Goal: Book appointment/travel/reservation

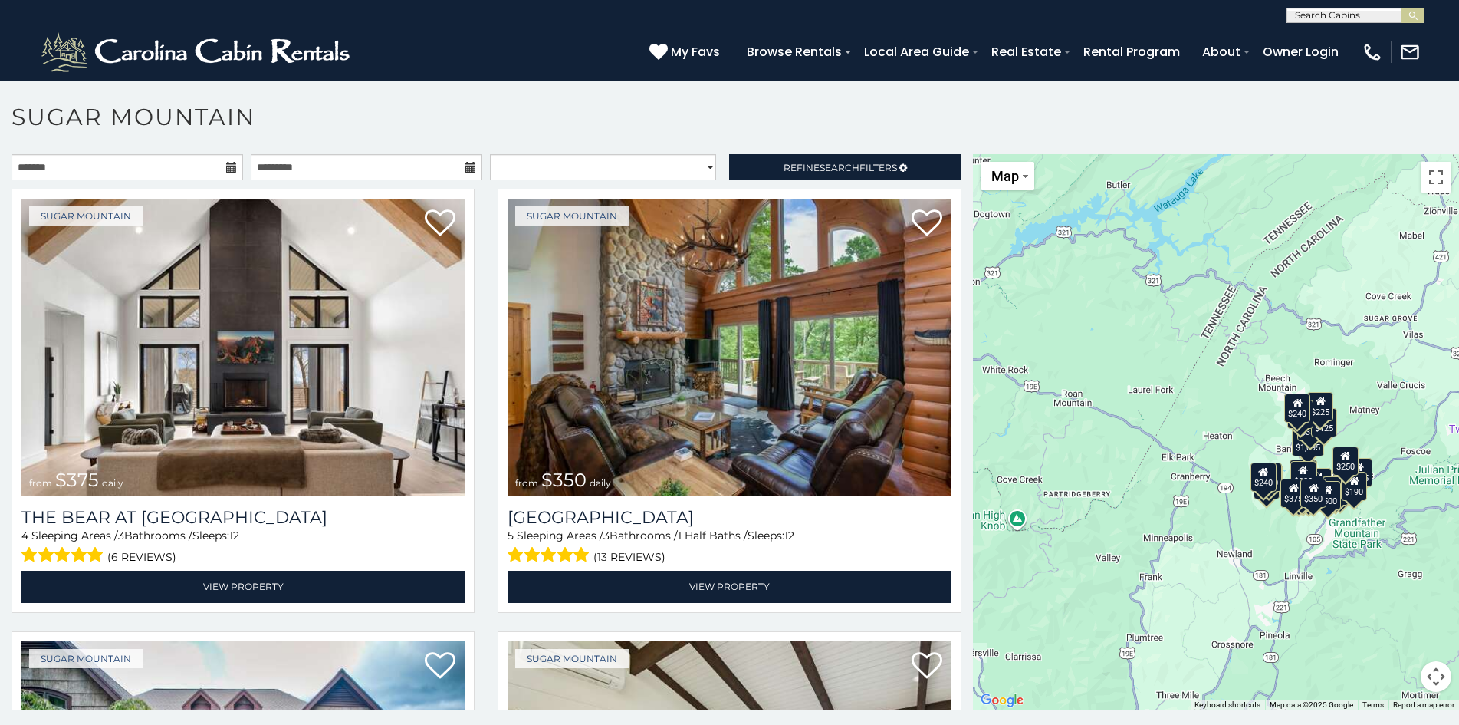
scroll to position [8, 0]
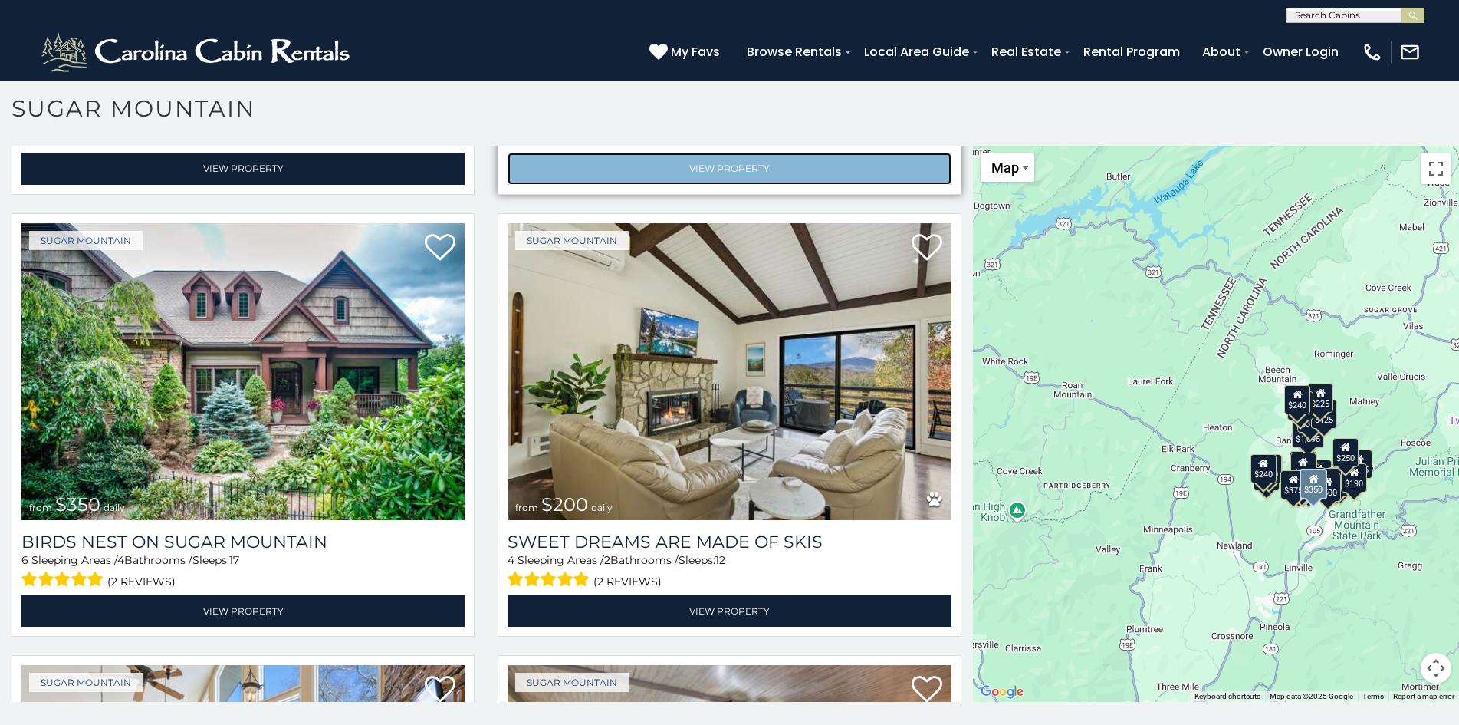
click at [625, 155] on link "View Property" at bounding box center [729, 168] width 443 height 31
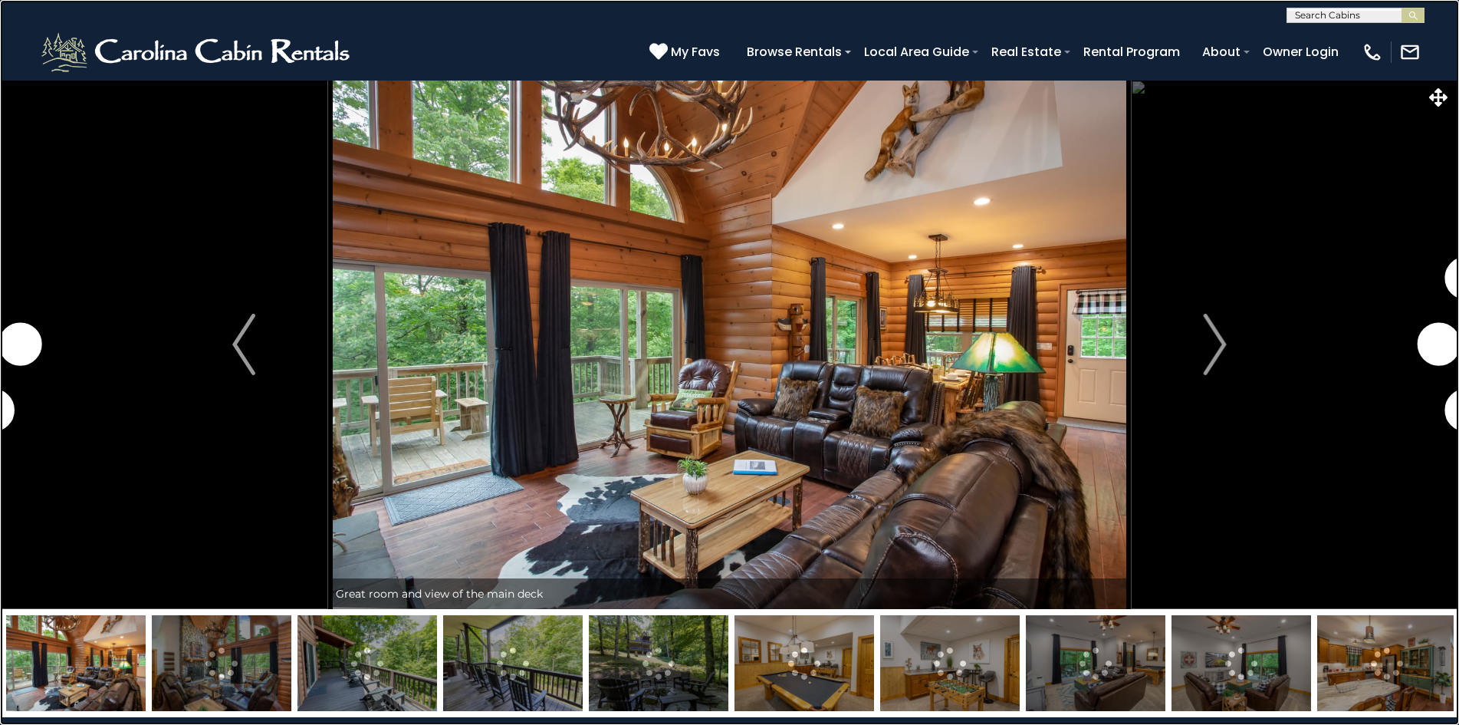
click at [80, 113] on link at bounding box center [729, 362] width 1459 height 725
